Goal: Task Accomplishment & Management: Manage account settings

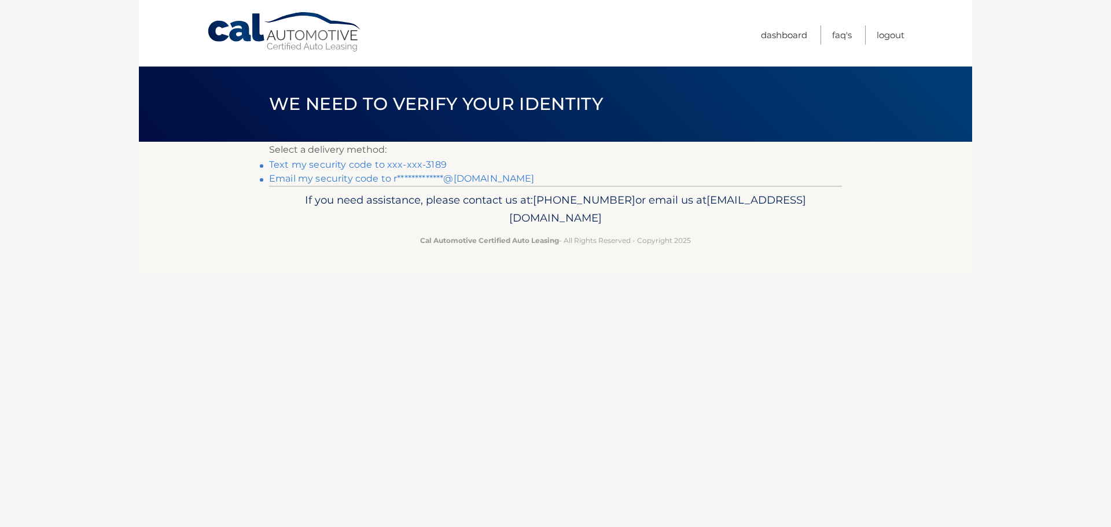
click at [360, 164] on link "Text my security code to xxx-xxx-3189" at bounding box center [358, 164] width 178 height 11
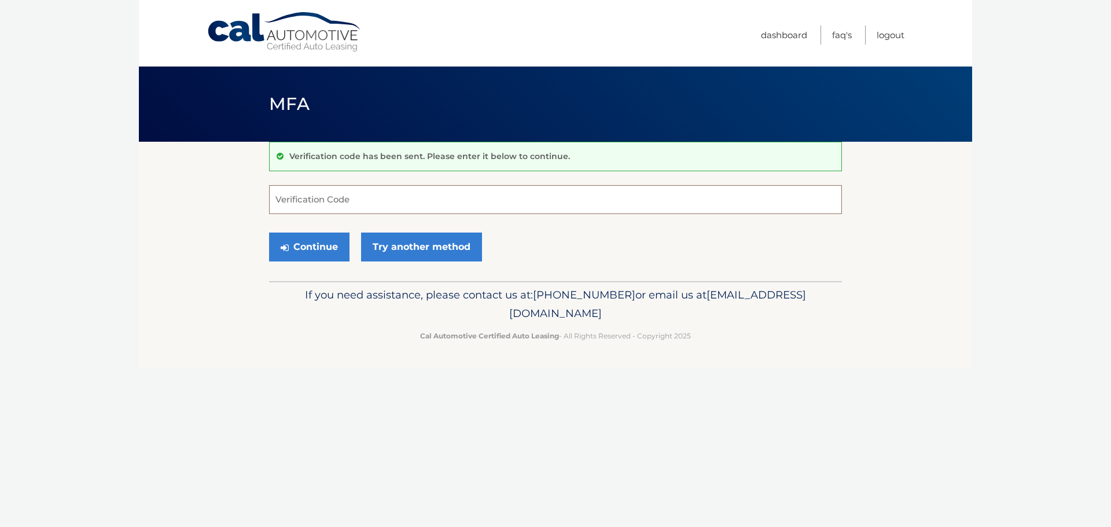
click at [324, 205] on input "Verification Code" at bounding box center [555, 199] width 573 height 29
type input "883302"
click at [302, 248] on button "Continue" at bounding box center [309, 247] width 80 height 29
